Goal: Task Accomplishment & Management: Manage account settings

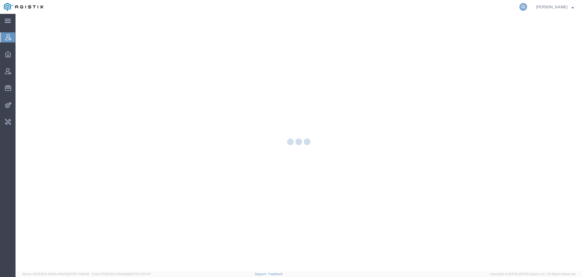
click at [523, 7] on icon at bounding box center [523, 7] width 8 height 8
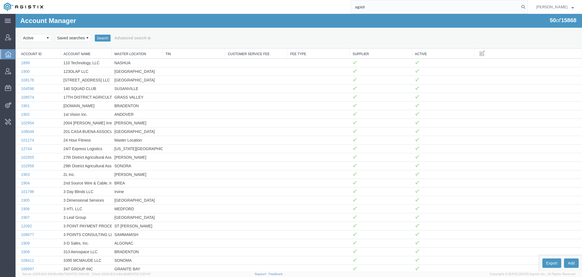
type input "agistix"
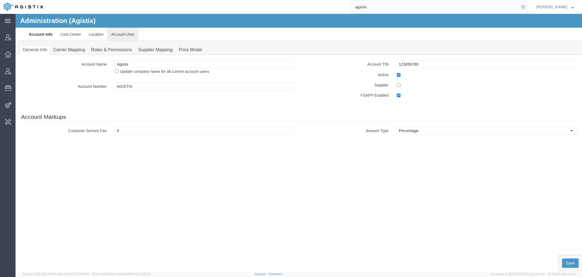
click at [127, 37] on link "Account User" at bounding box center [122, 34] width 31 height 13
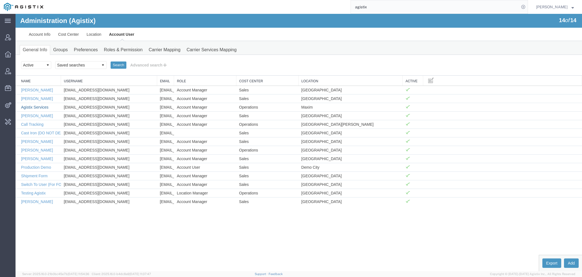
click at [42, 106] on link "Agistix Services" at bounding box center [34, 107] width 27 height 4
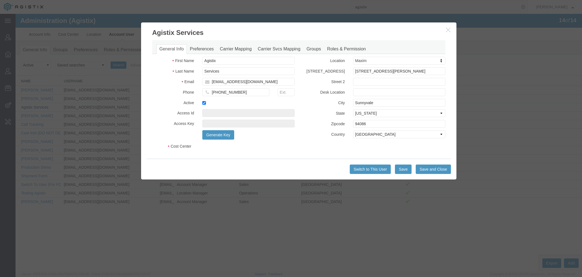
select select "COSTCENTER"
select select "186"
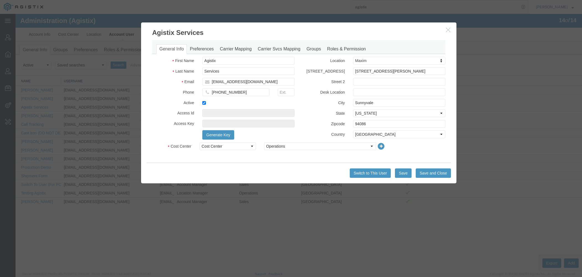
click at [445, 30] on h3 "Agistix Services" at bounding box center [298, 29] width 315 height 15
click at [447, 30] on icon "button" at bounding box center [448, 29] width 4 height 5
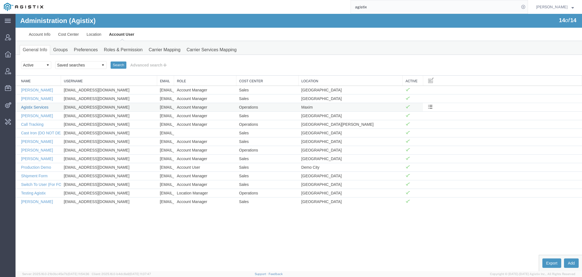
click at [41, 108] on link "Agistix Services" at bounding box center [34, 107] width 27 height 4
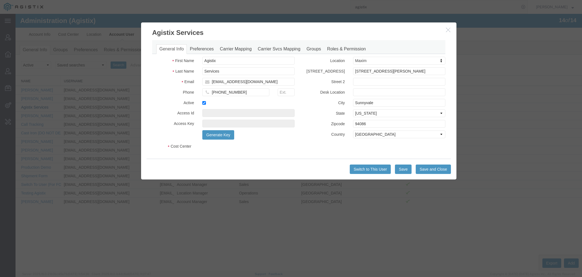
select select "COSTCENTER"
select select "186"
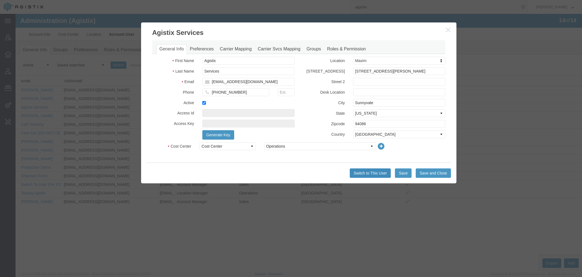
click at [369, 172] on button "Switch to This User" at bounding box center [370, 172] width 41 height 9
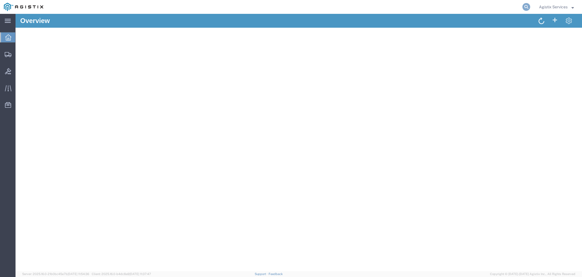
click at [525, 6] on icon at bounding box center [526, 7] width 8 height 8
paste input "56232565"
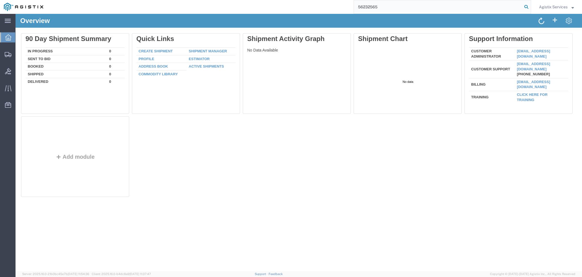
type input "56232565"
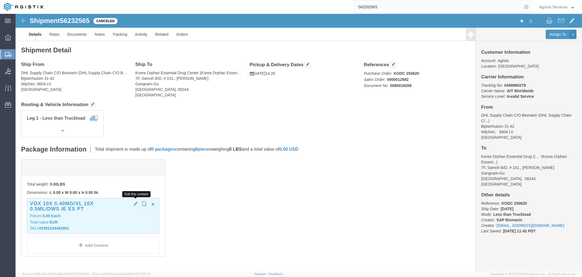
click span "button"
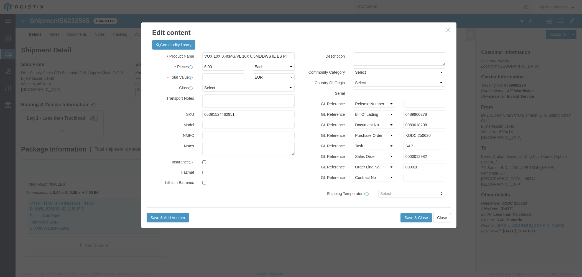
click icon "button"
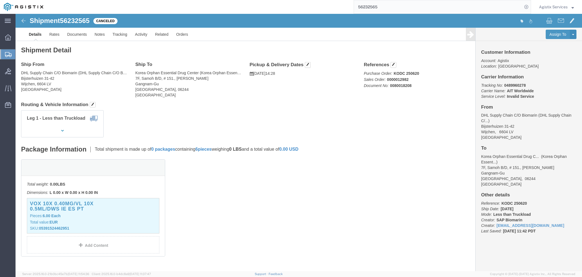
click at [558, 7] on span "Agistix Services" at bounding box center [553, 7] width 29 height 6
click at [549, 38] on link "Logout" at bounding box center [556, 38] width 43 height 9
